Goal: Check status: Check status

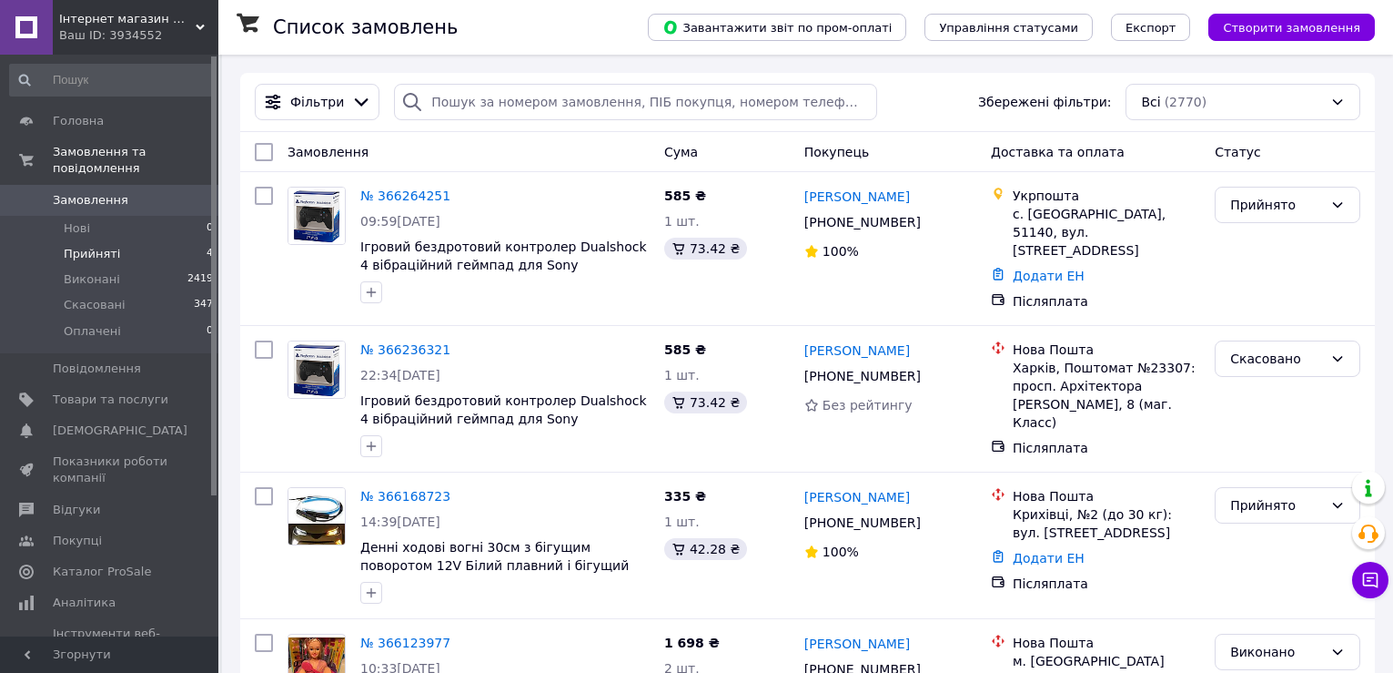
click at [106, 246] on span "Прийняті" at bounding box center [92, 254] width 56 height 16
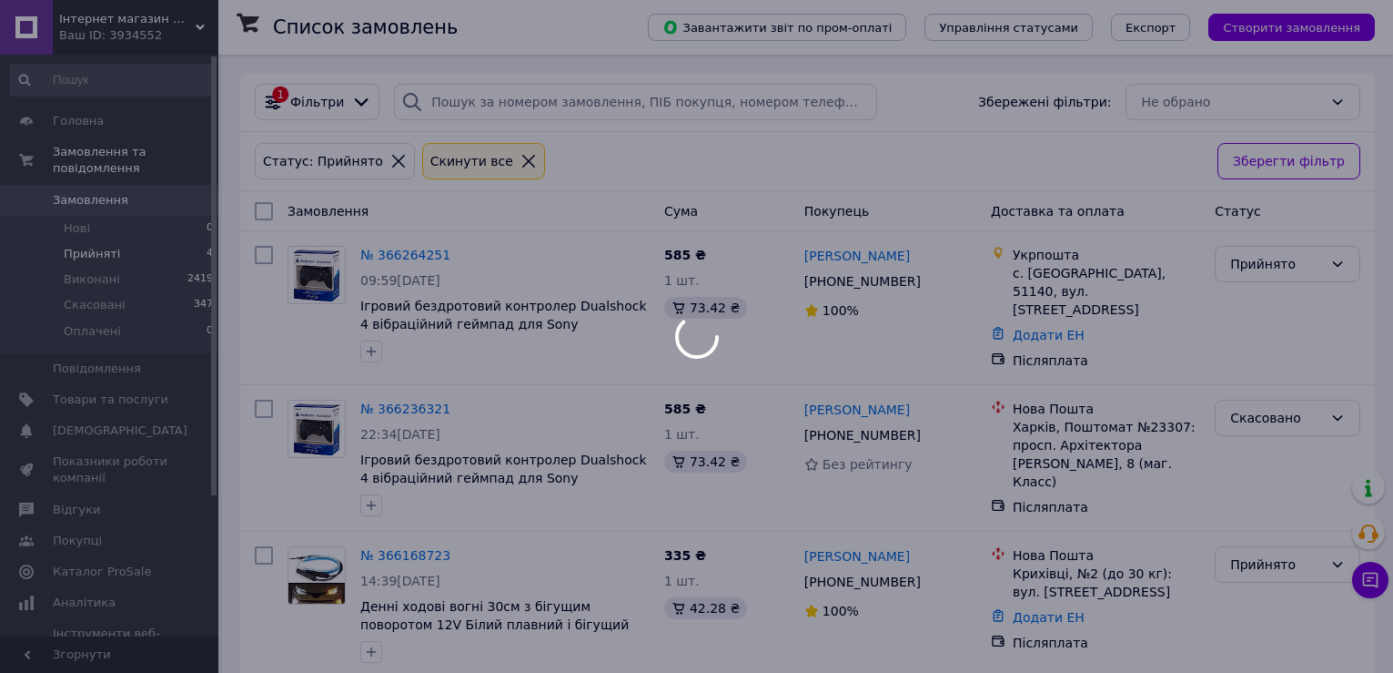
click at [98, 246] on span "Прийняті" at bounding box center [92, 254] width 56 height 16
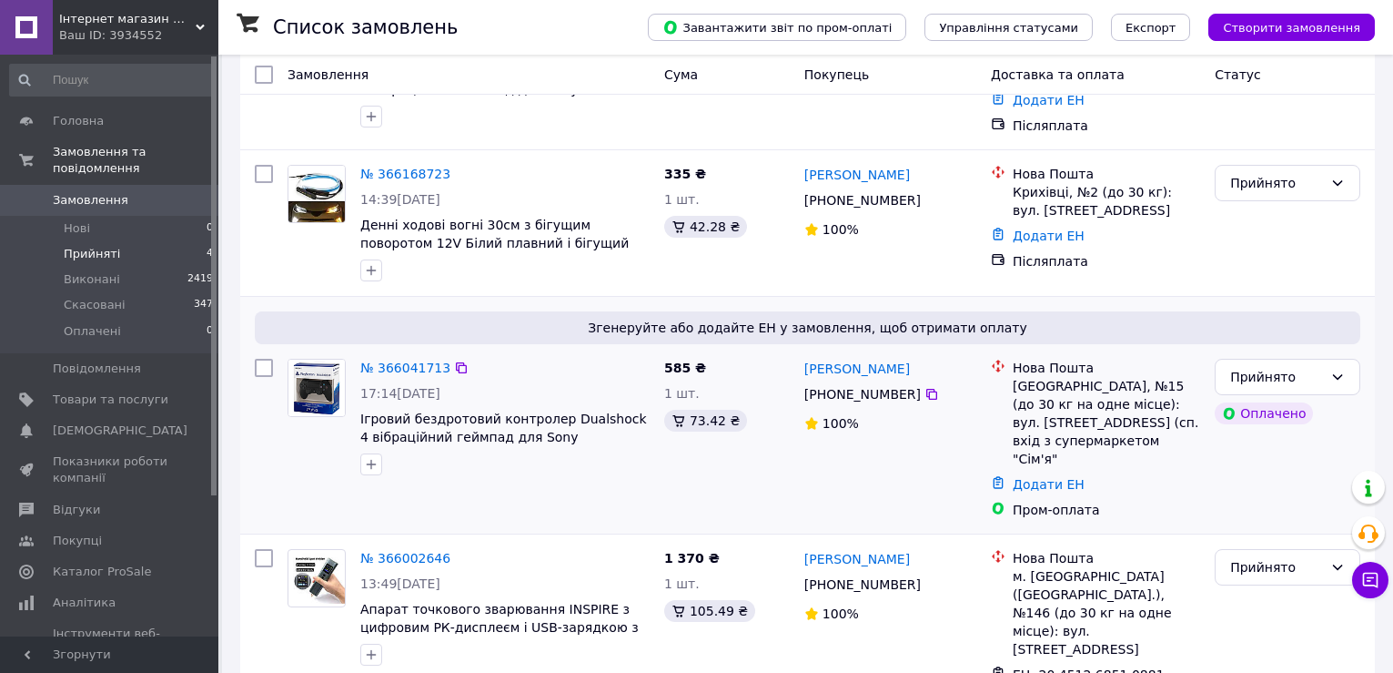
scroll to position [268, 0]
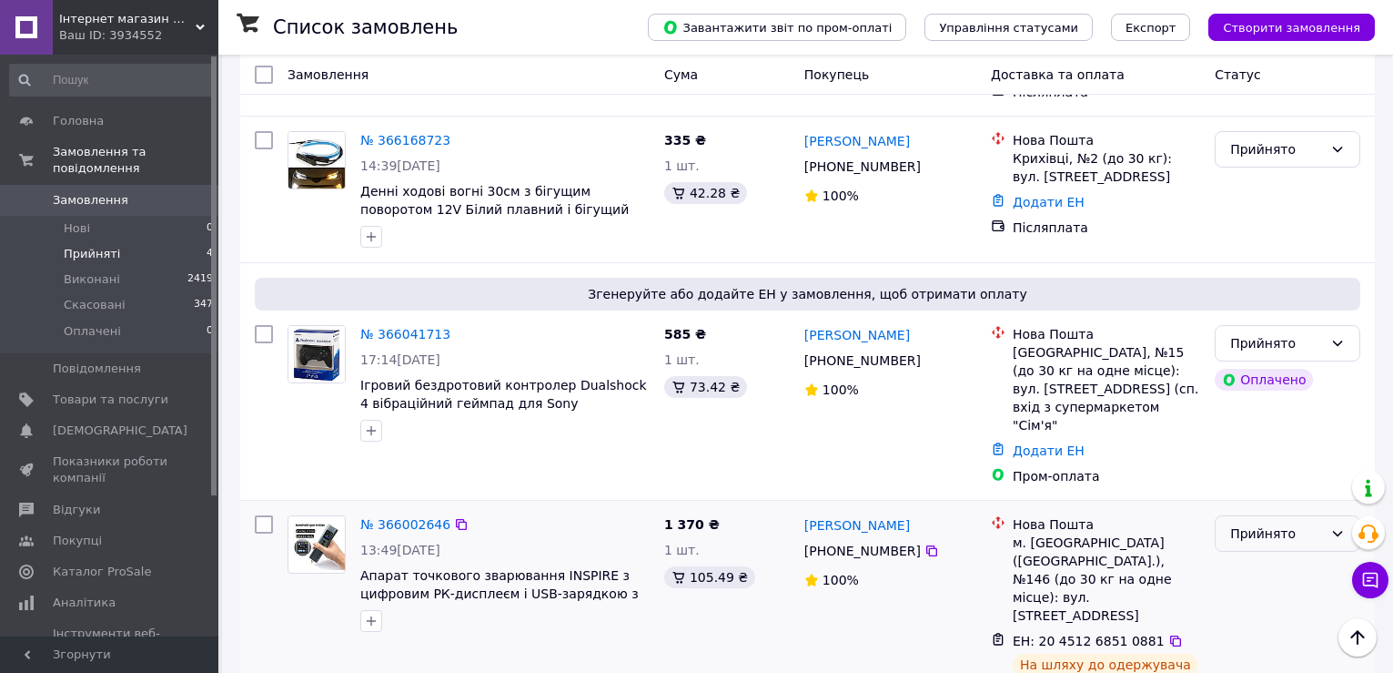
click at [1251, 523] on div "Прийнято" at bounding box center [1276, 533] width 93 height 20
click at [1243, 539] on li "Виконано" at bounding box center [1288, 548] width 144 height 33
click at [1051, 443] on link "Додати ЕН" at bounding box center [1049, 450] width 72 height 15
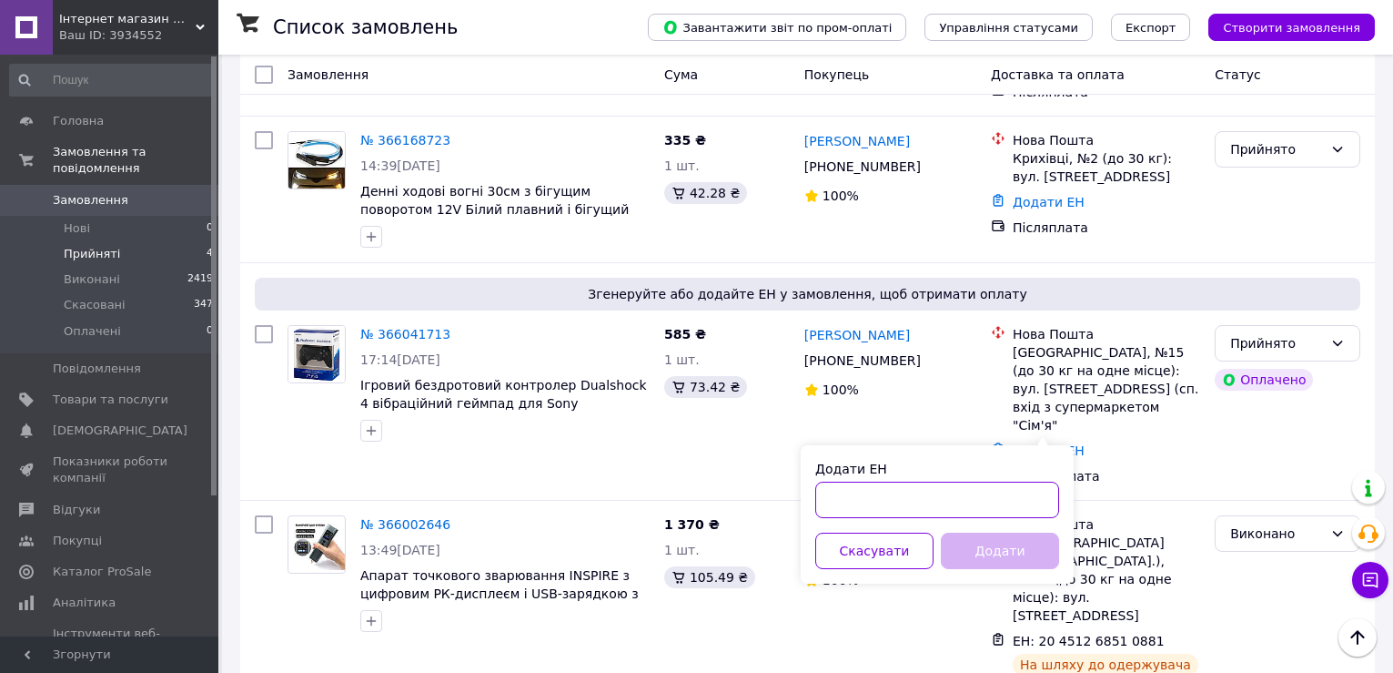
click at [938, 488] on input "Додати ЕН" at bounding box center [937, 499] width 244 height 36
paste input "20451268512062"
type input "20451268512062"
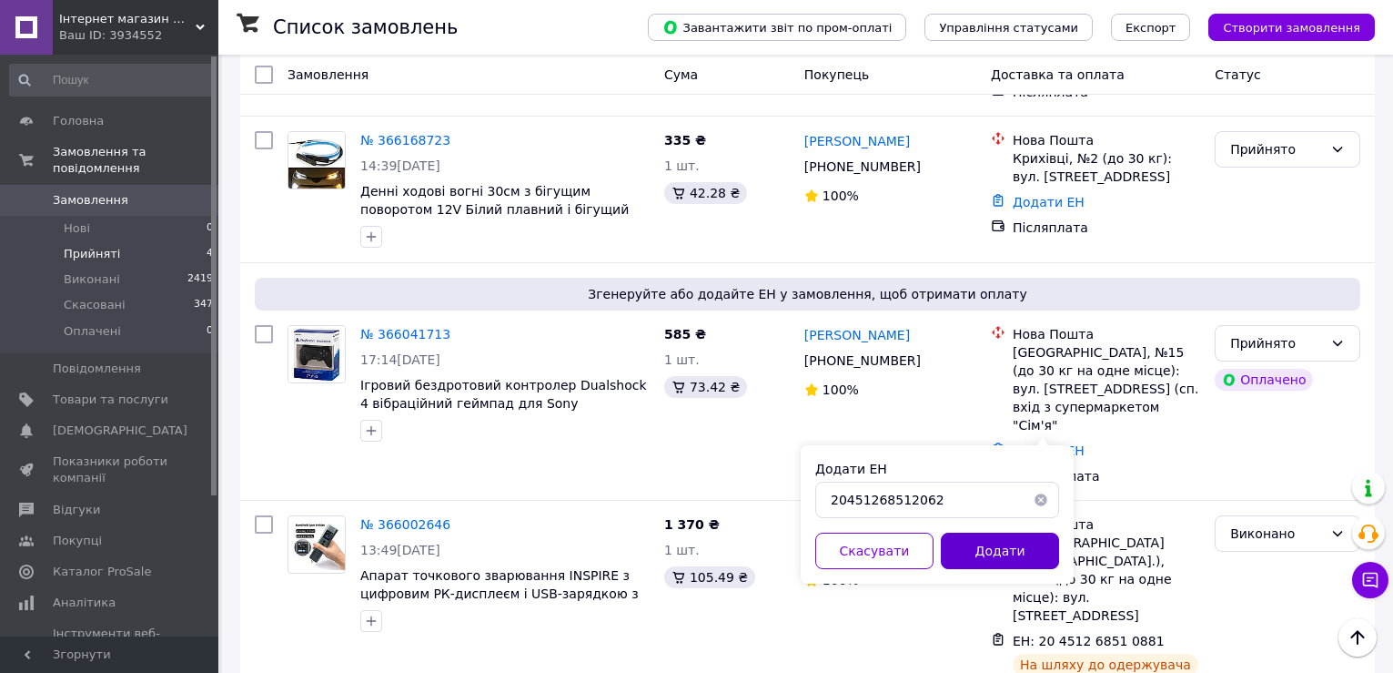
click at [983, 548] on button "Додати" at bounding box center [1000, 550] width 118 height 36
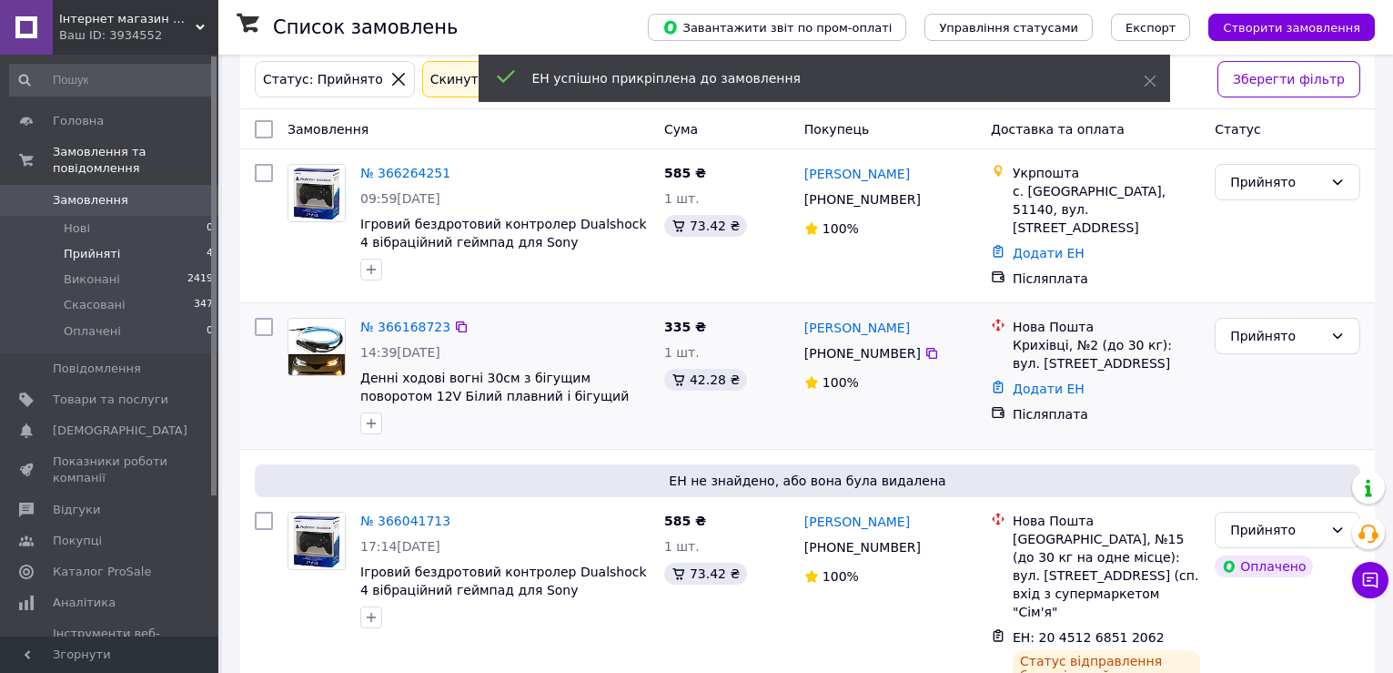
scroll to position [129, 0]
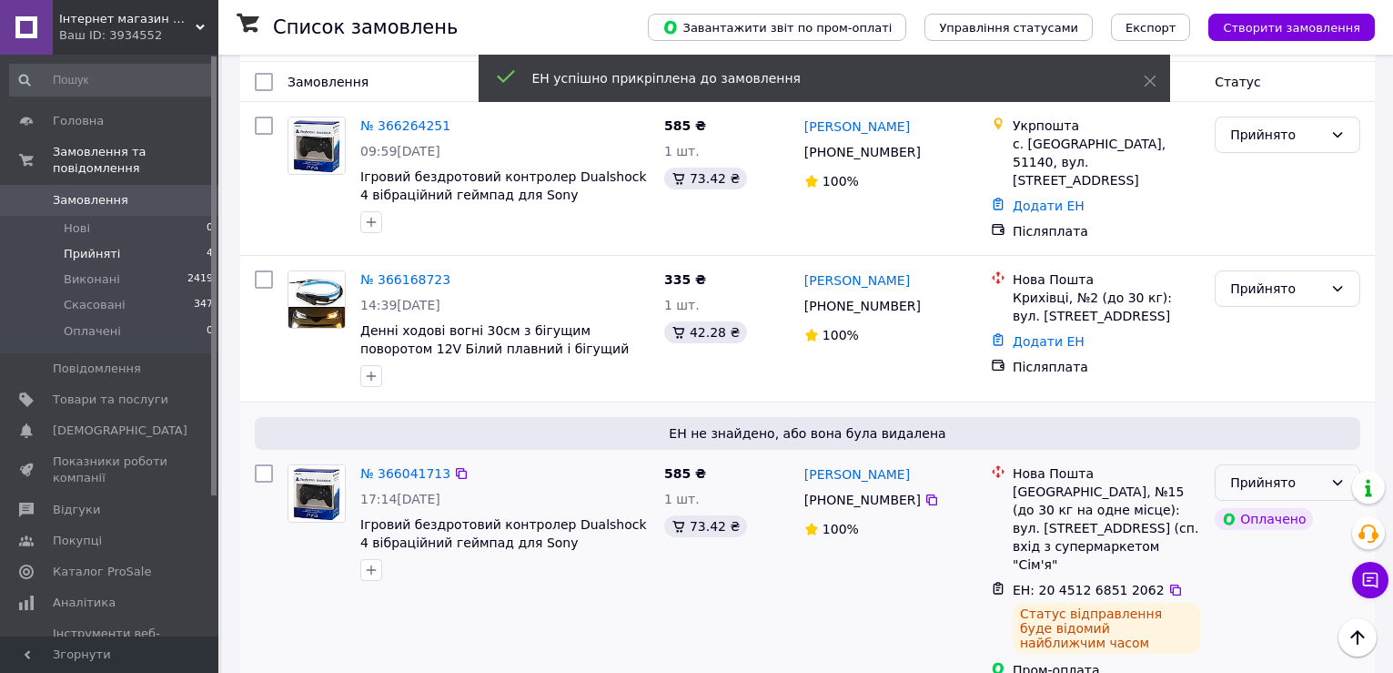
click at [1279, 485] on div "Прийнято" at bounding box center [1276, 482] width 93 height 20
click at [1257, 519] on li "Виконано" at bounding box center [1288, 515] width 144 height 33
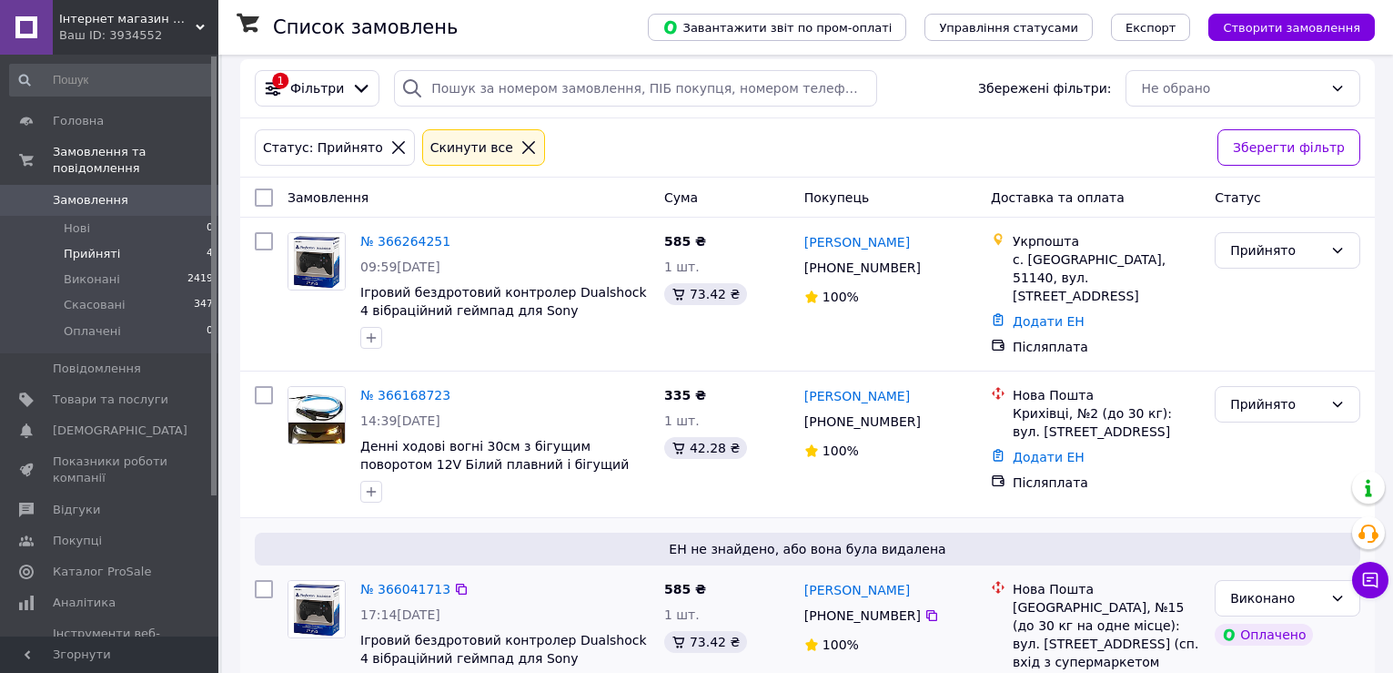
scroll to position [0, 0]
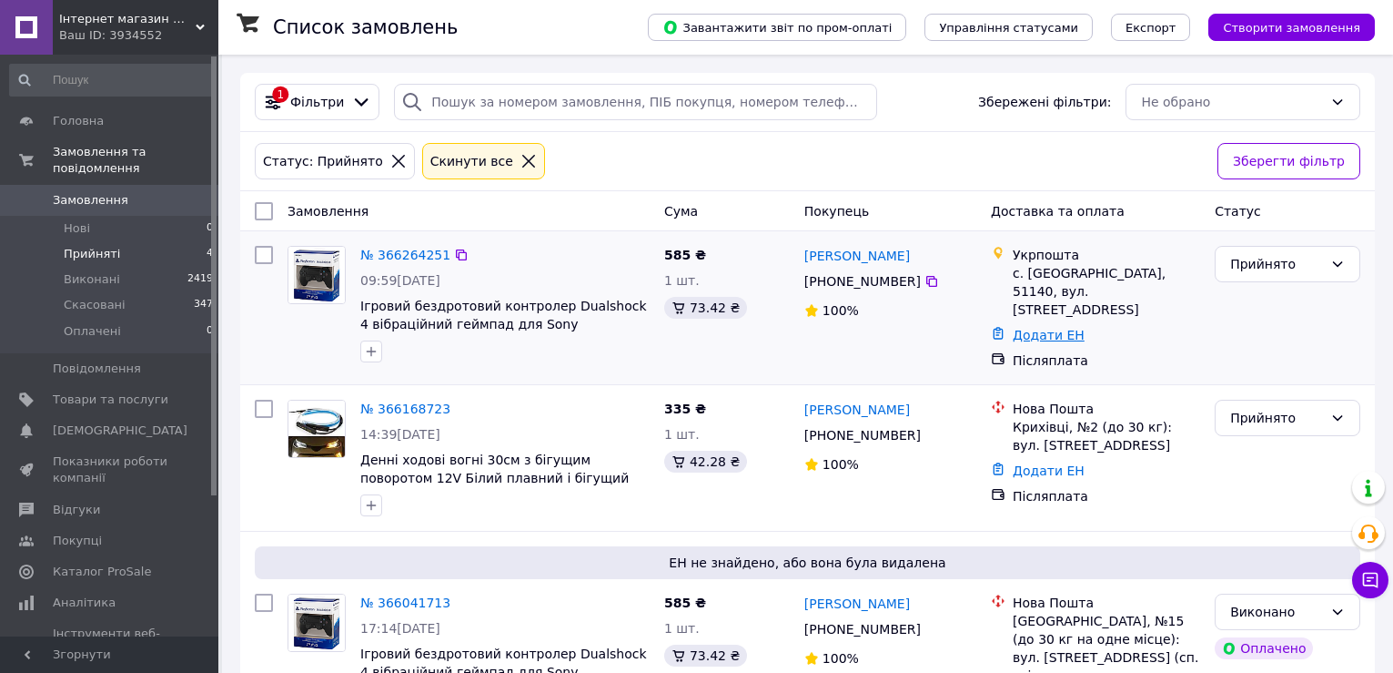
click at [1033, 328] on link "Додати ЕН" at bounding box center [1049, 335] width 72 height 15
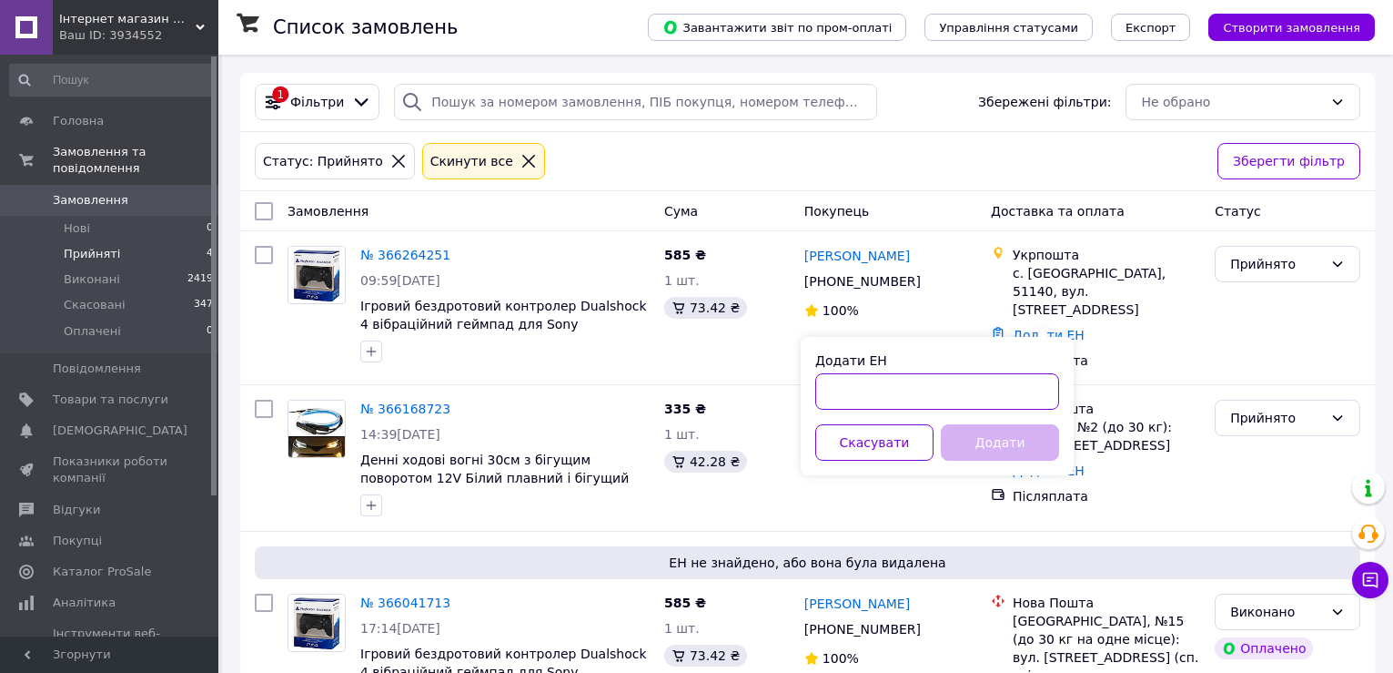
click at [920, 390] on input "Додати ЕН" at bounding box center [937, 391] width 244 height 36
type input "0505384045094"
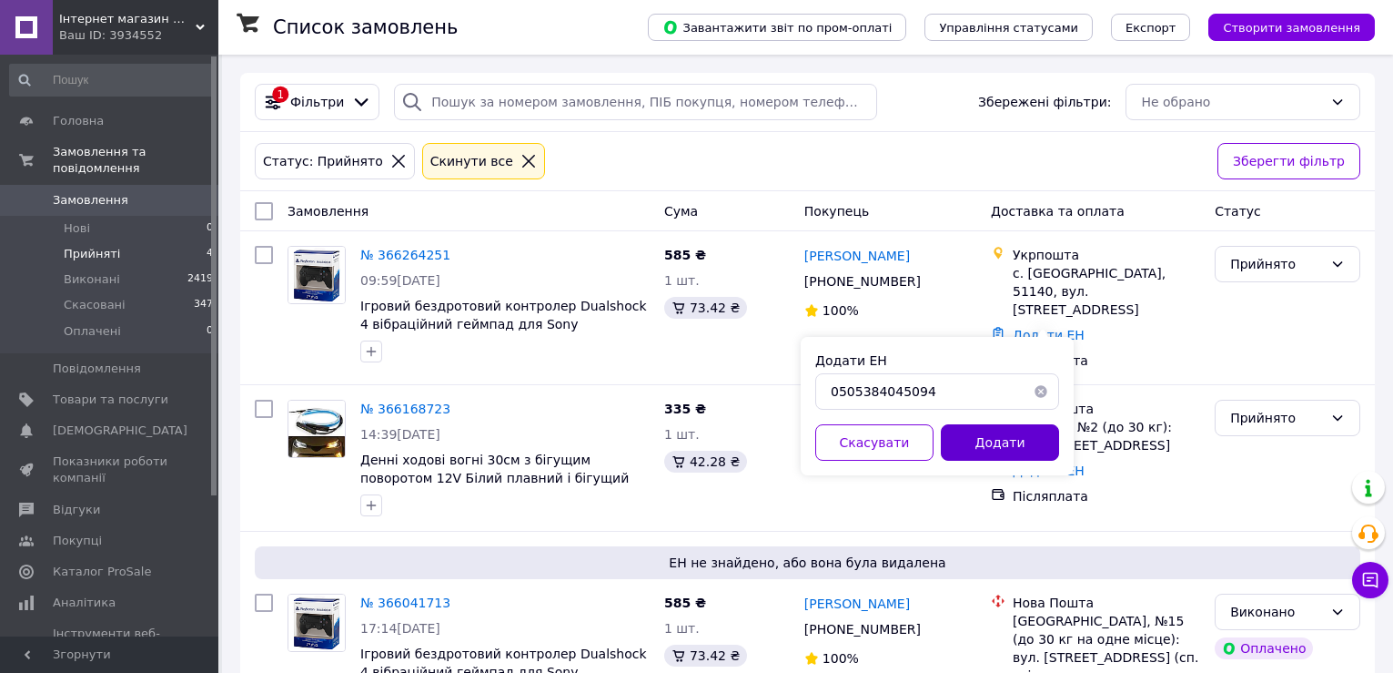
click at [995, 451] on button "Додати" at bounding box center [1000, 442] width 118 height 36
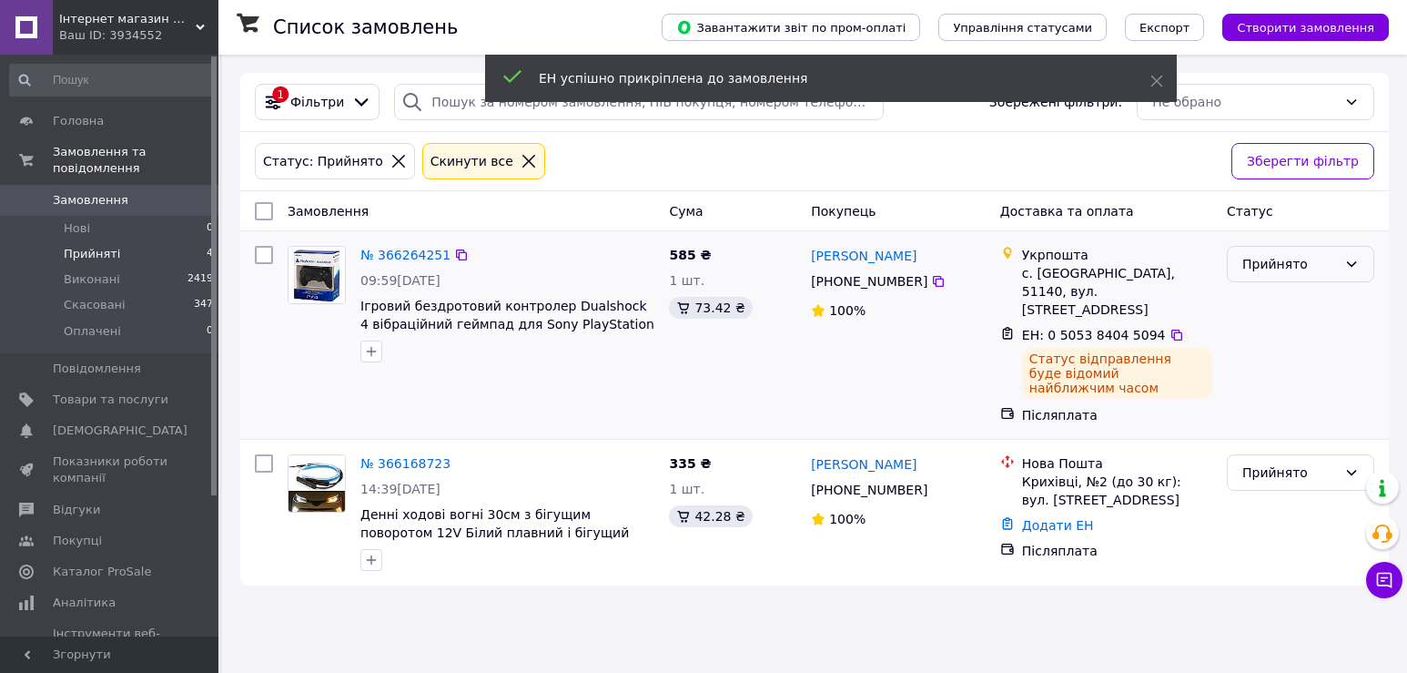
click at [1308, 258] on div "Прийнято" at bounding box center [1289, 264] width 95 height 20
click at [1295, 299] on li "Виконано" at bounding box center [1301, 304] width 146 height 33
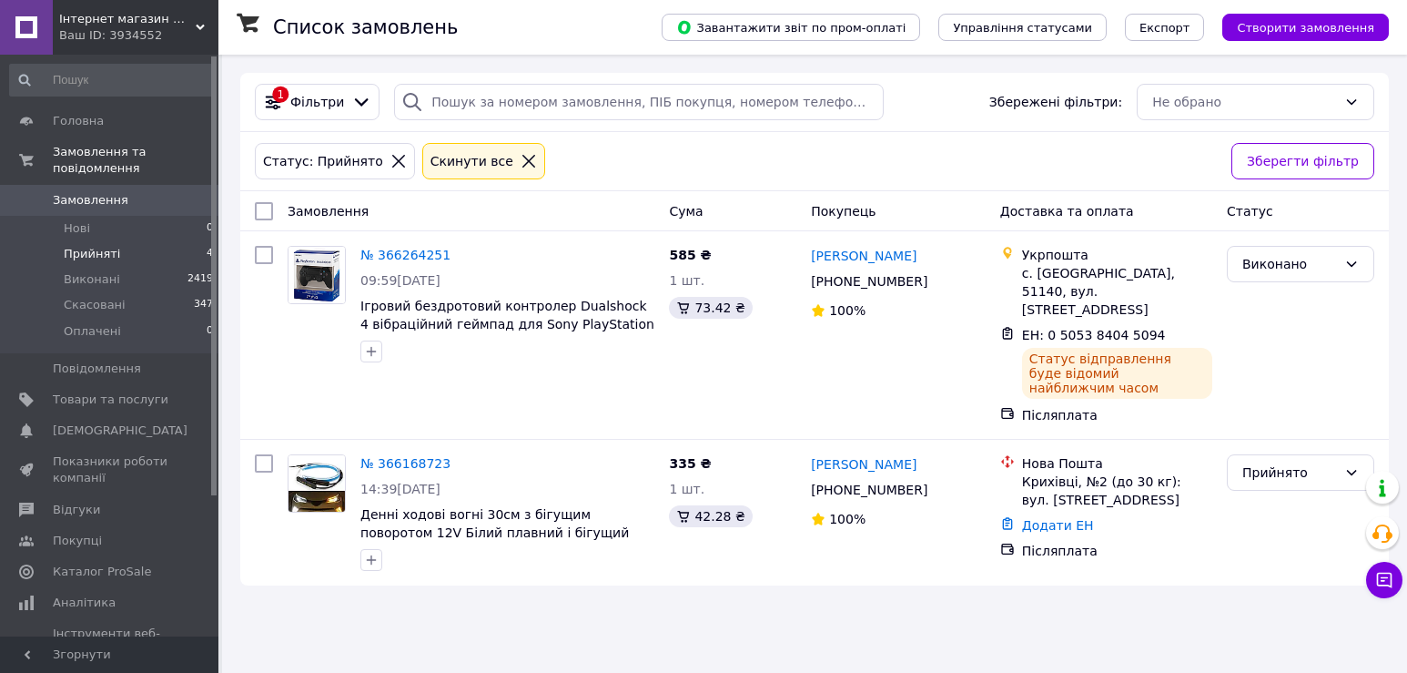
click at [125, 192] on span "Замовлення" at bounding box center [111, 200] width 116 height 16
